Goal: Task Accomplishment & Management: Manage account settings

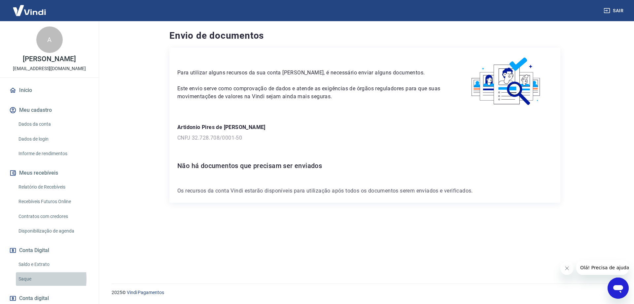
click at [24, 285] on link "Saque" at bounding box center [53, 279] width 75 height 14
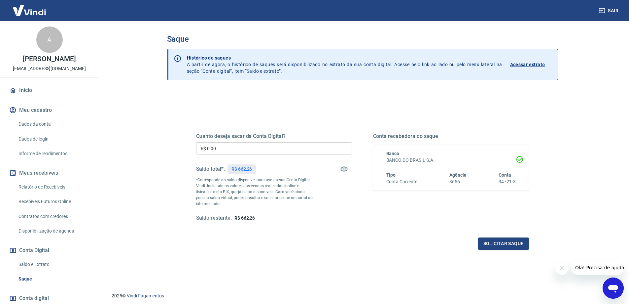
click at [242, 147] on input "R$ 0,00" at bounding box center [274, 148] width 156 height 12
type input "R$ 662,00"
click at [488, 244] on button "Solicitar saque" at bounding box center [503, 243] width 51 height 12
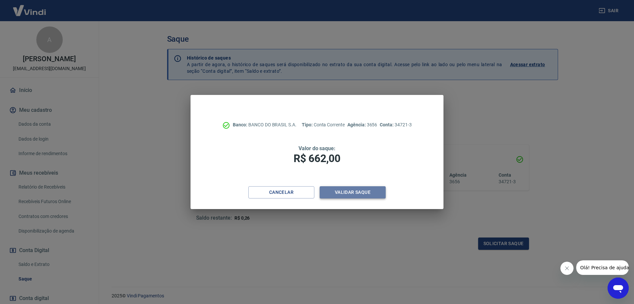
click at [345, 193] on button "Validar saque" at bounding box center [353, 192] width 66 height 12
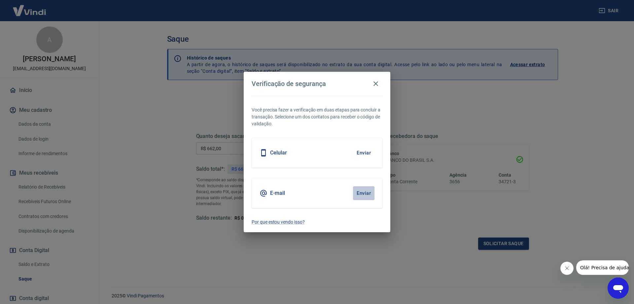
click at [360, 192] on button "Enviar" at bounding box center [363, 193] width 21 height 14
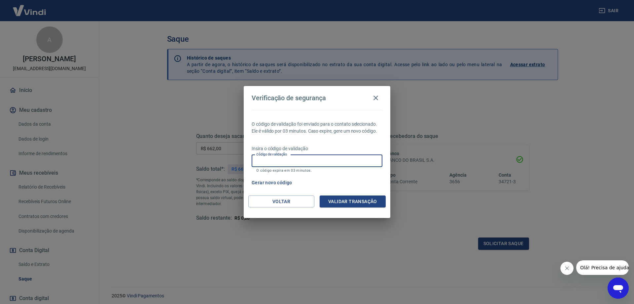
click at [310, 160] on input "Código de validação" at bounding box center [317, 161] width 131 height 12
type input "180823"
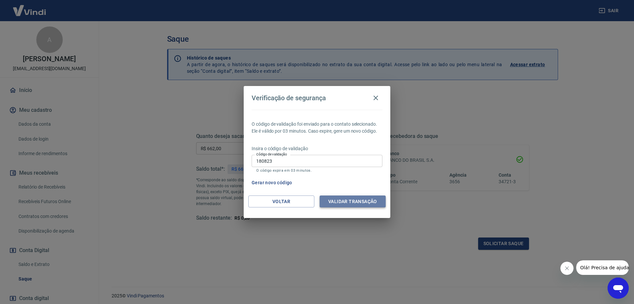
click at [340, 203] on button "Validar transação" at bounding box center [353, 201] width 66 height 12
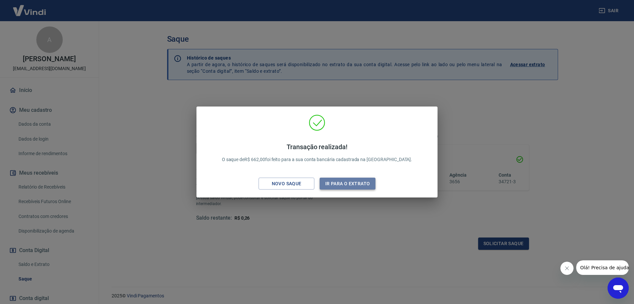
click at [346, 184] on button "Ir para o extrato" at bounding box center [348, 183] width 56 height 12
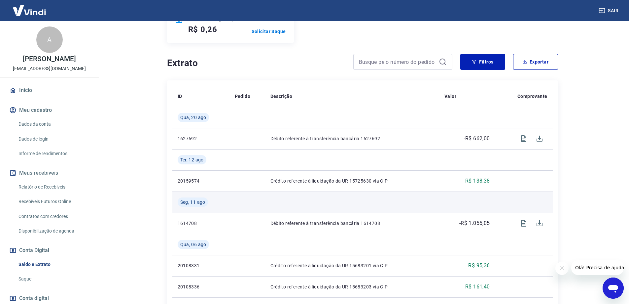
scroll to position [165, 0]
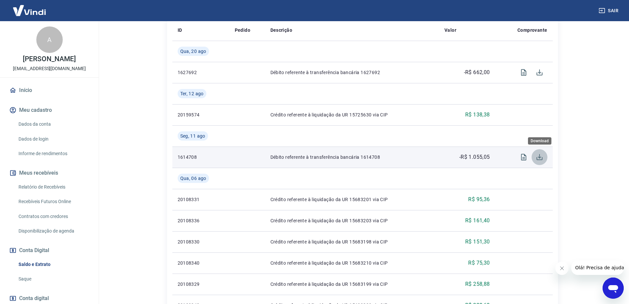
click at [539, 157] on icon "Download" at bounding box center [540, 157] width 6 height 6
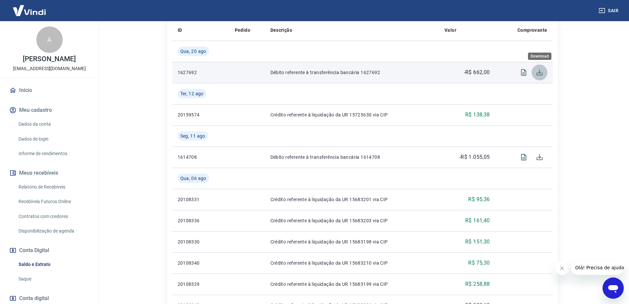
click at [543, 72] on icon "Download" at bounding box center [540, 72] width 6 height 6
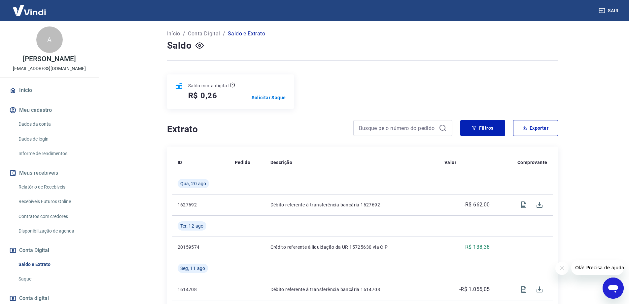
scroll to position [0, 0]
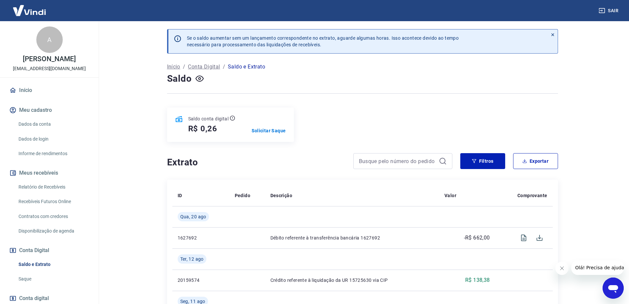
click at [614, 8] on button "Sair" at bounding box center [610, 11] width 24 height 12
